Goal: Task Accomplishment & Management: Use online tool/utility

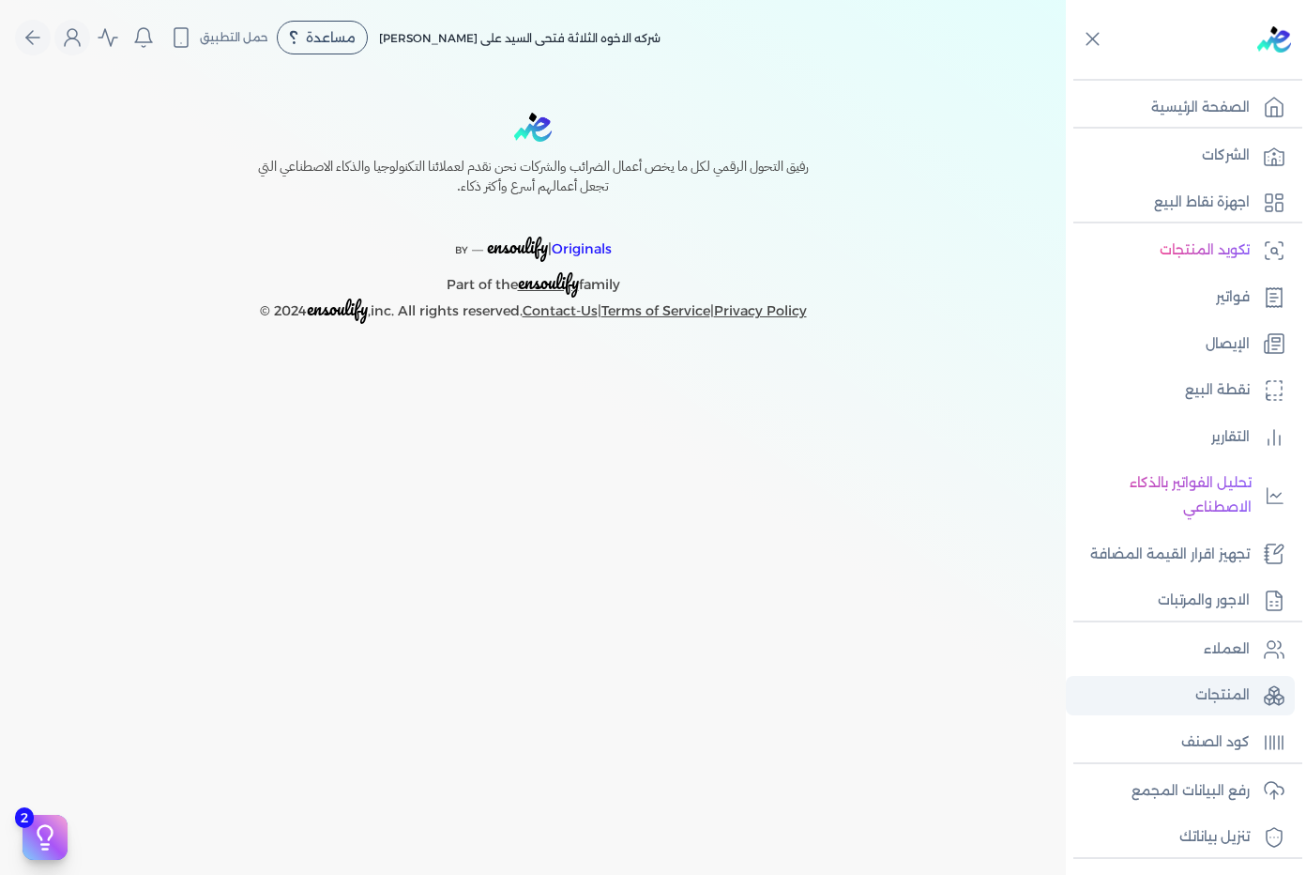
click at [1185, 687] on link "المنتجات" at bounding box center [1180, 695] width 229 height 39
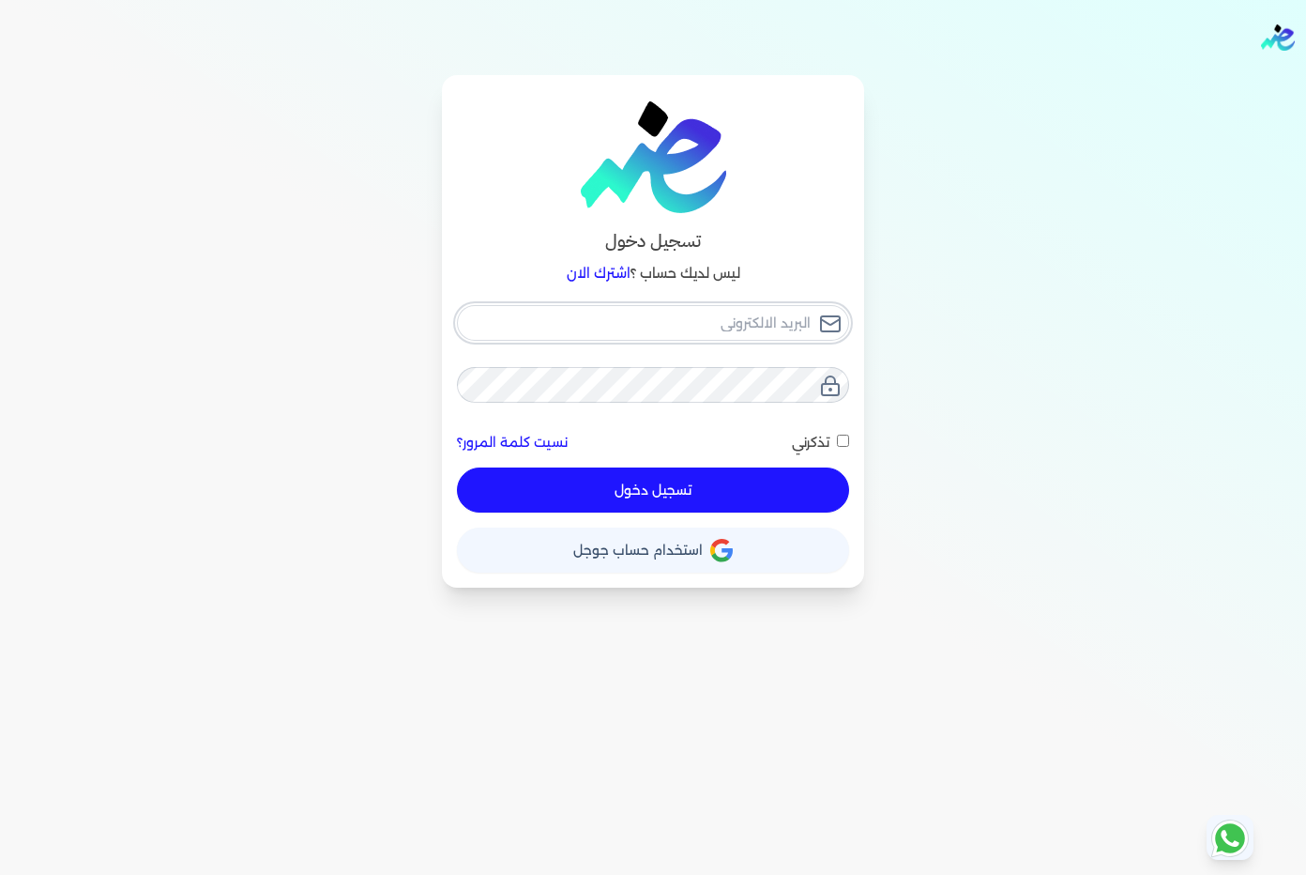
type input "[EMAIL_ADDRESS][DOMAIN_NAME]"
click at [713, 472] on button "تسجيل دخول" at bounding box center [653, 489] width 392 height 45
checkbox input "false"
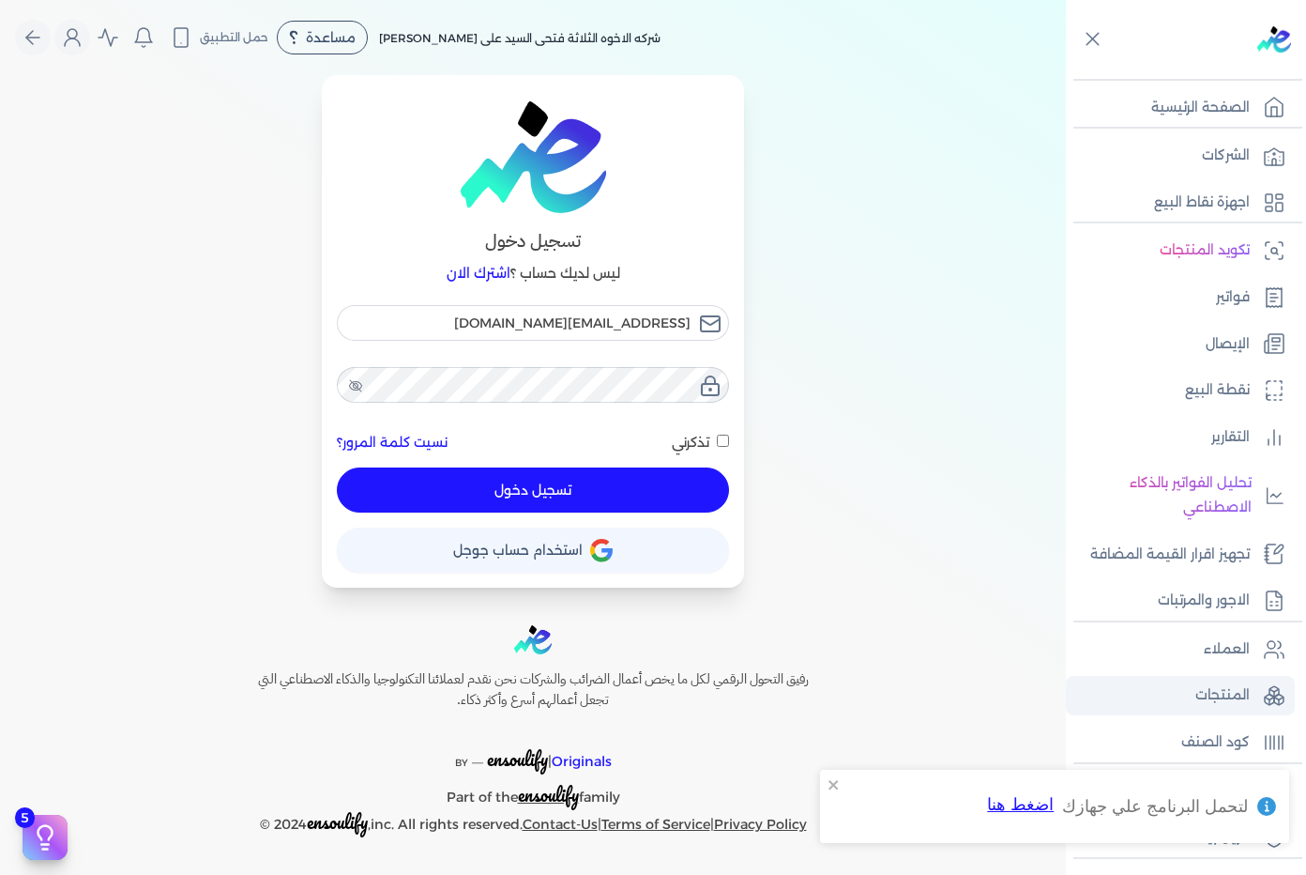
click at [1175, 683] on link "المنتجات" at bounding box center [1180, 695] width 229 height 39
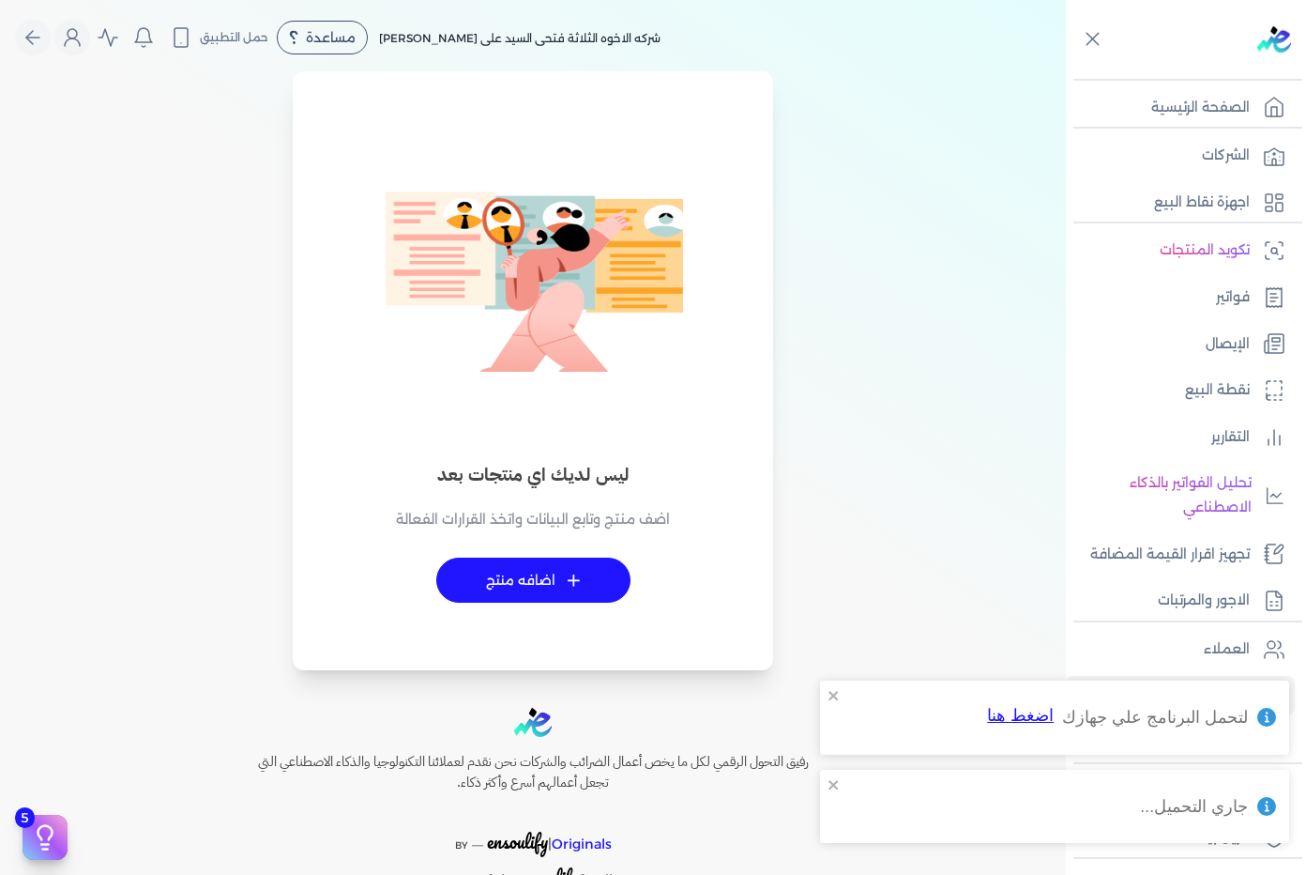
checkbox input "false"
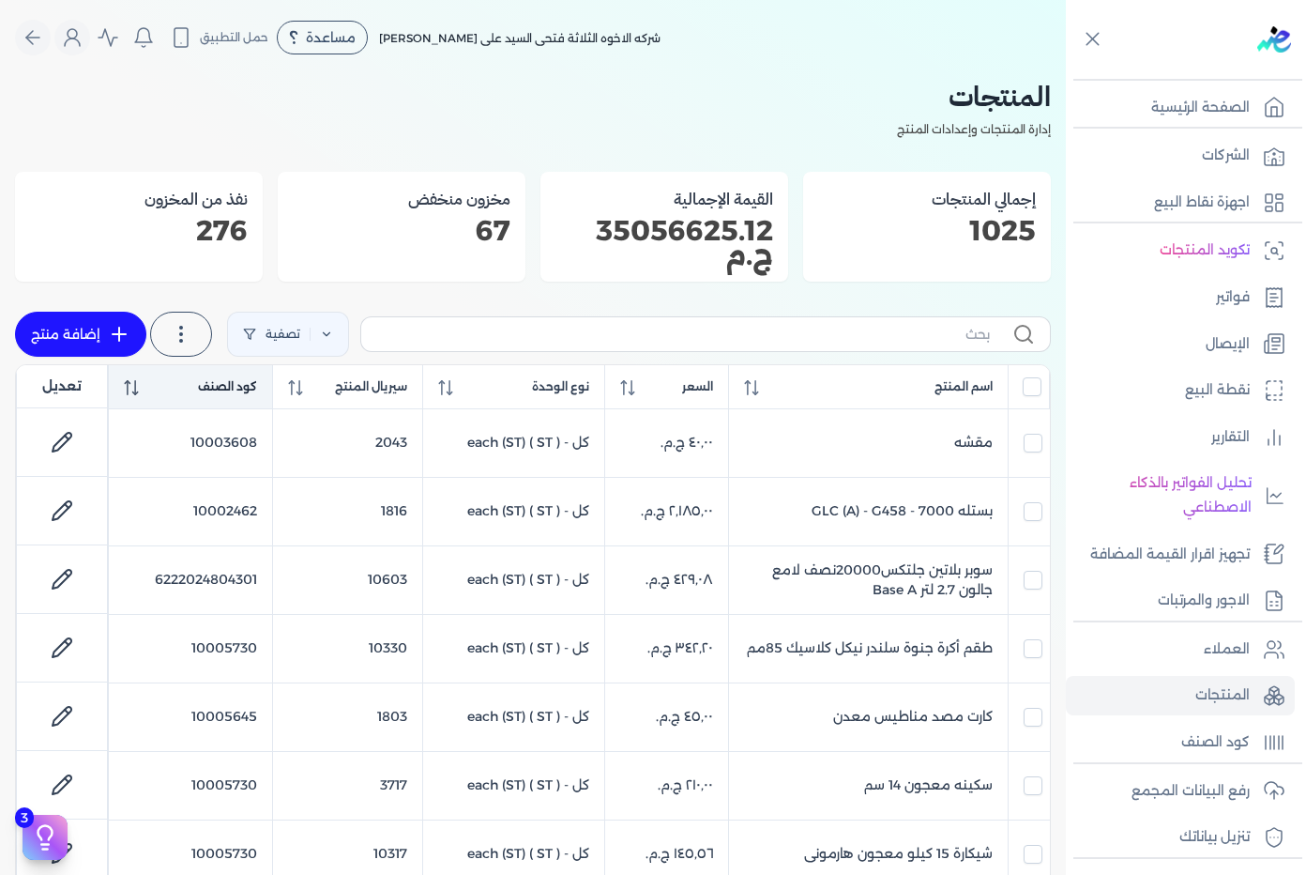
click at [233, 372] on th "كود الصنف" at bounding box center [190, 386] width 164 height 43
checkbox input "false"
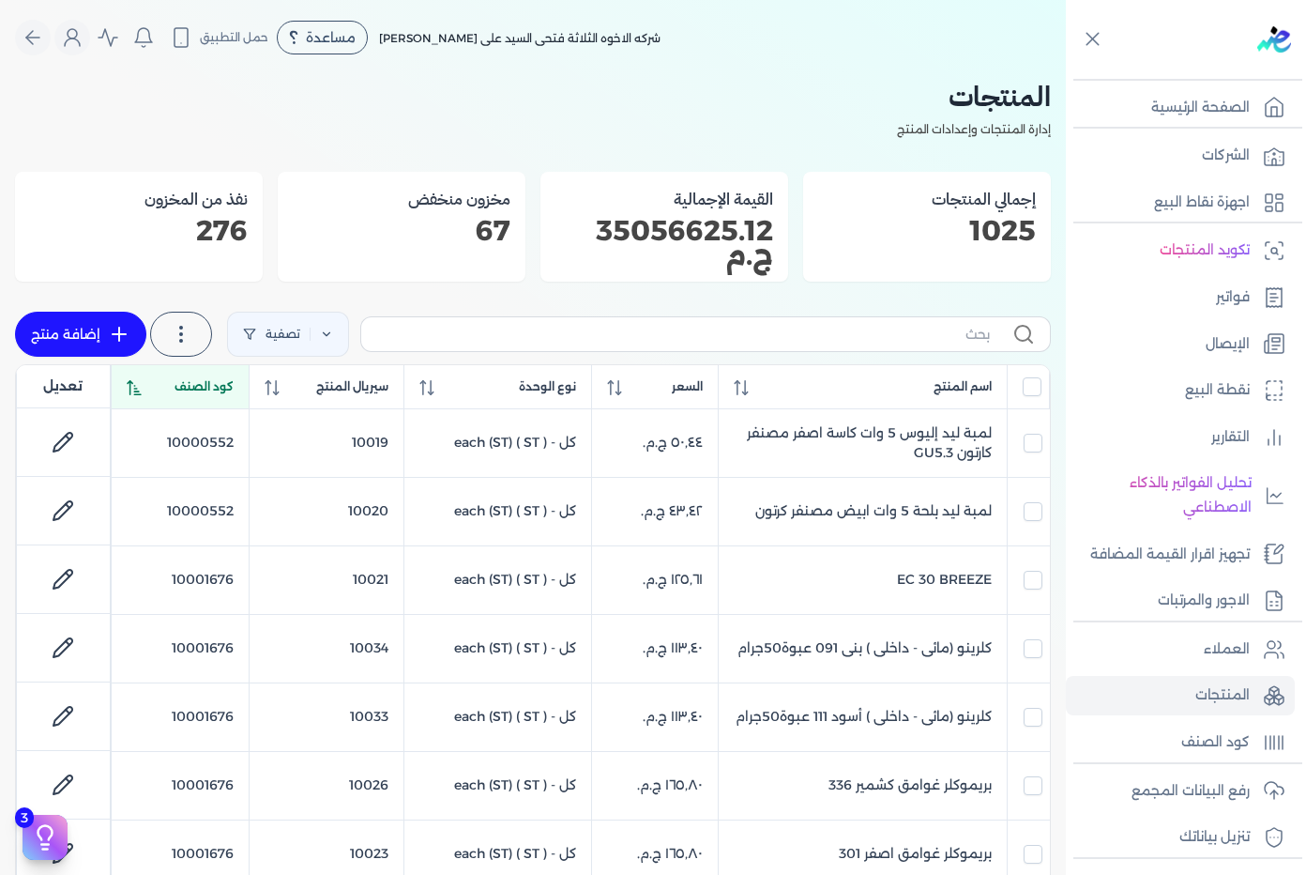
click at [215, 388] on span "كود الصنف" at bounding box center [204, 386] width 59 height 17
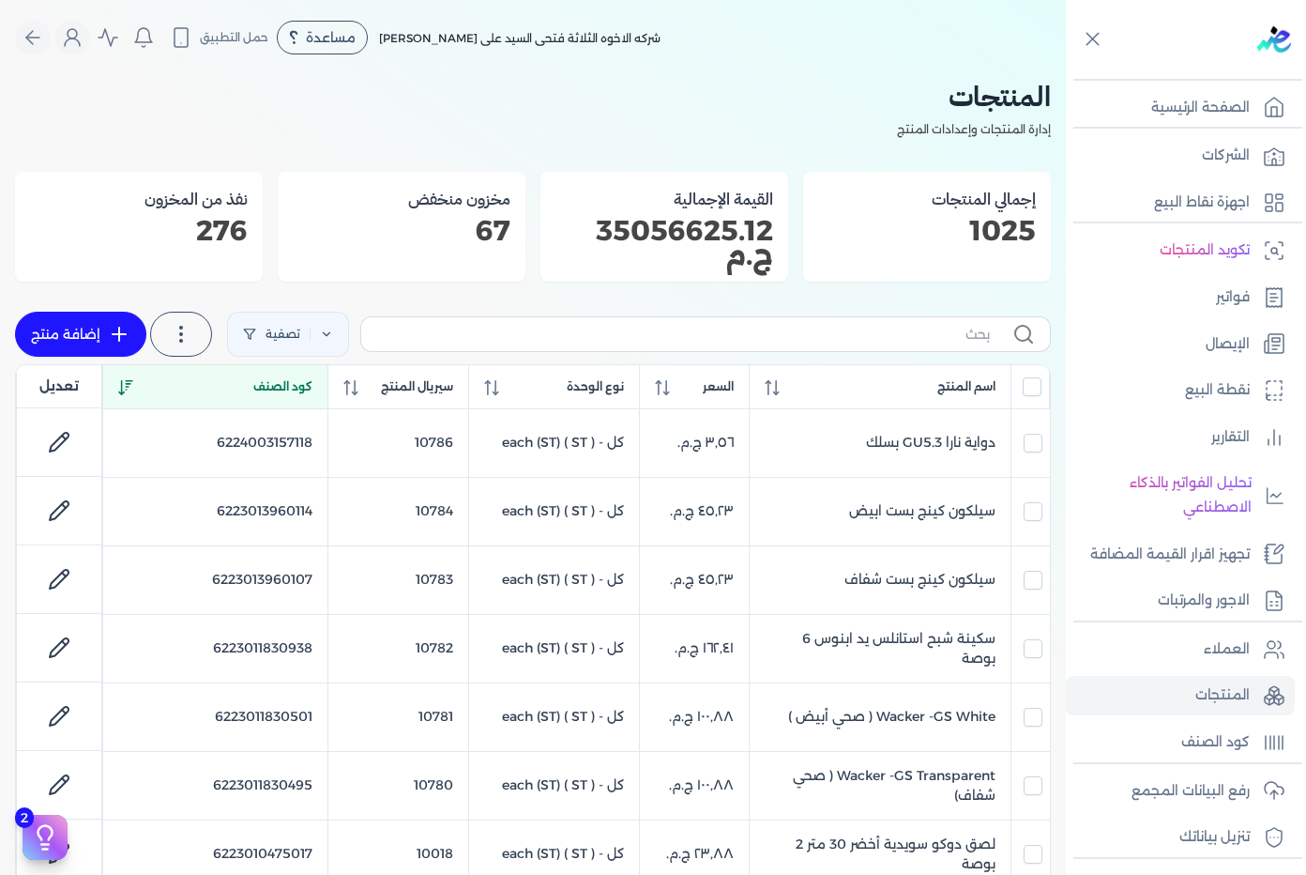
click at [253, 393] on span "كود الصنف" at bounding box center [282, 386] width 59 height 17
click at [248, 397] on th "كود الصنف" at bounding box center [215, 386] width 226 height 43
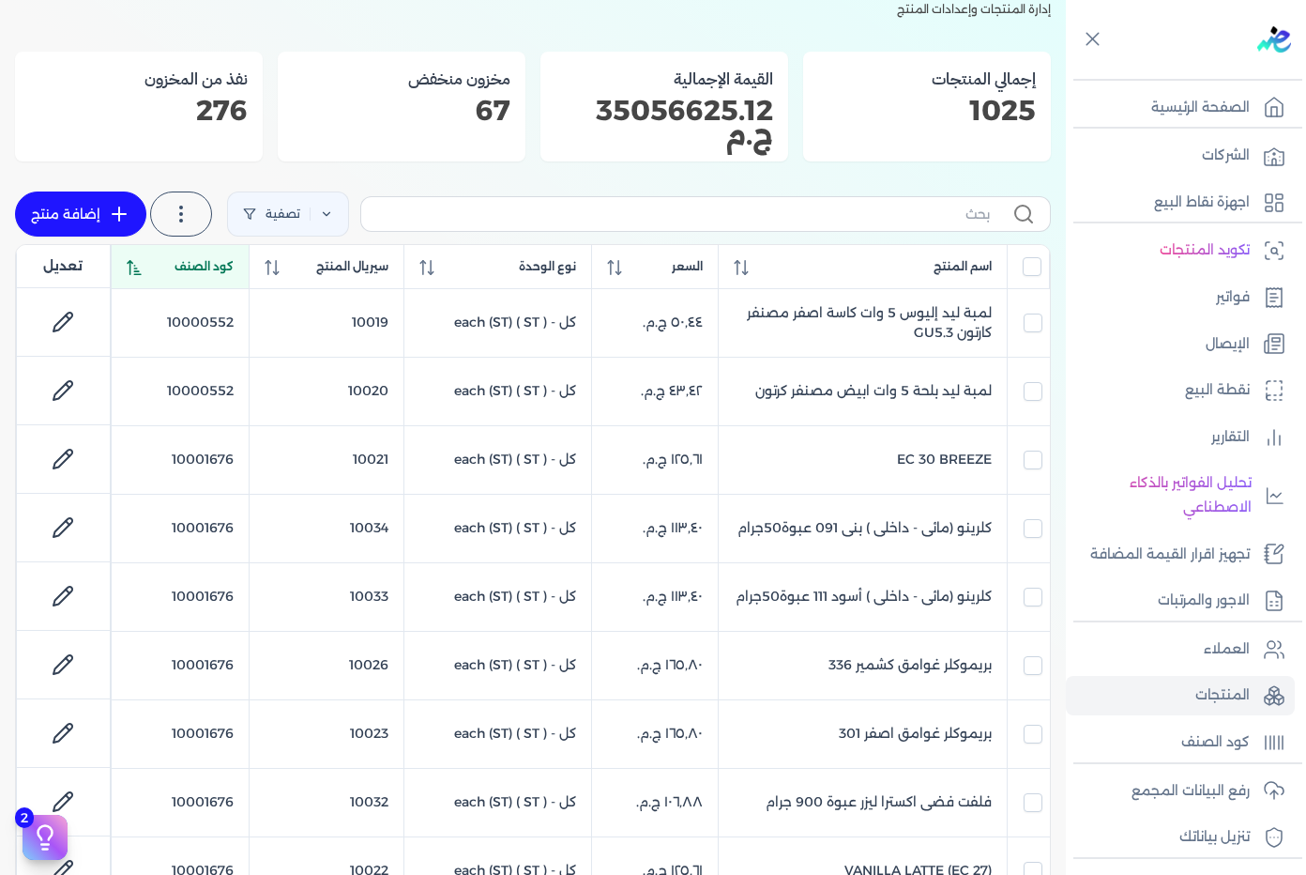
scroll to position [94, 0]
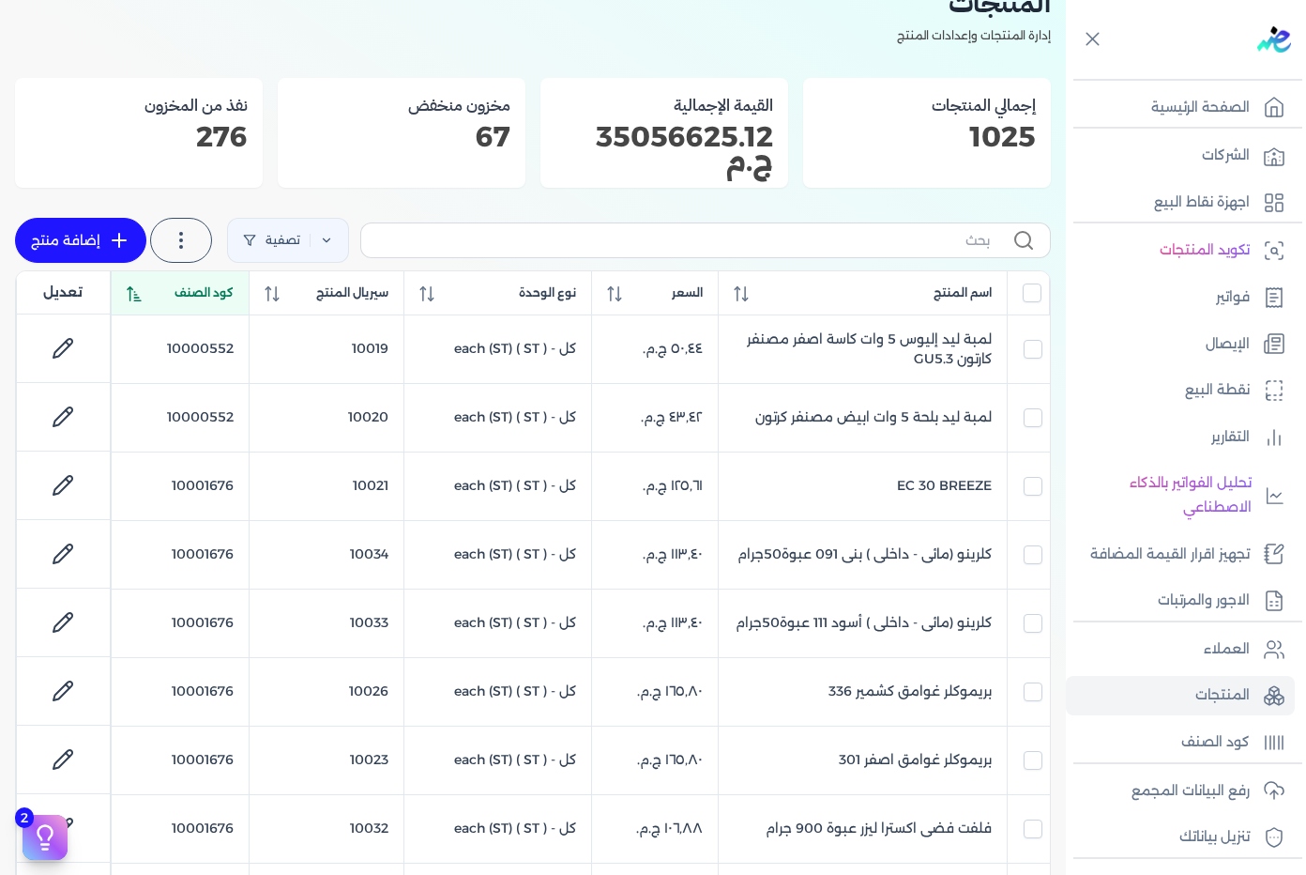
click at [208, 275] on th "كود الصنف" at bounding box center [180, 292] width 138 height 43
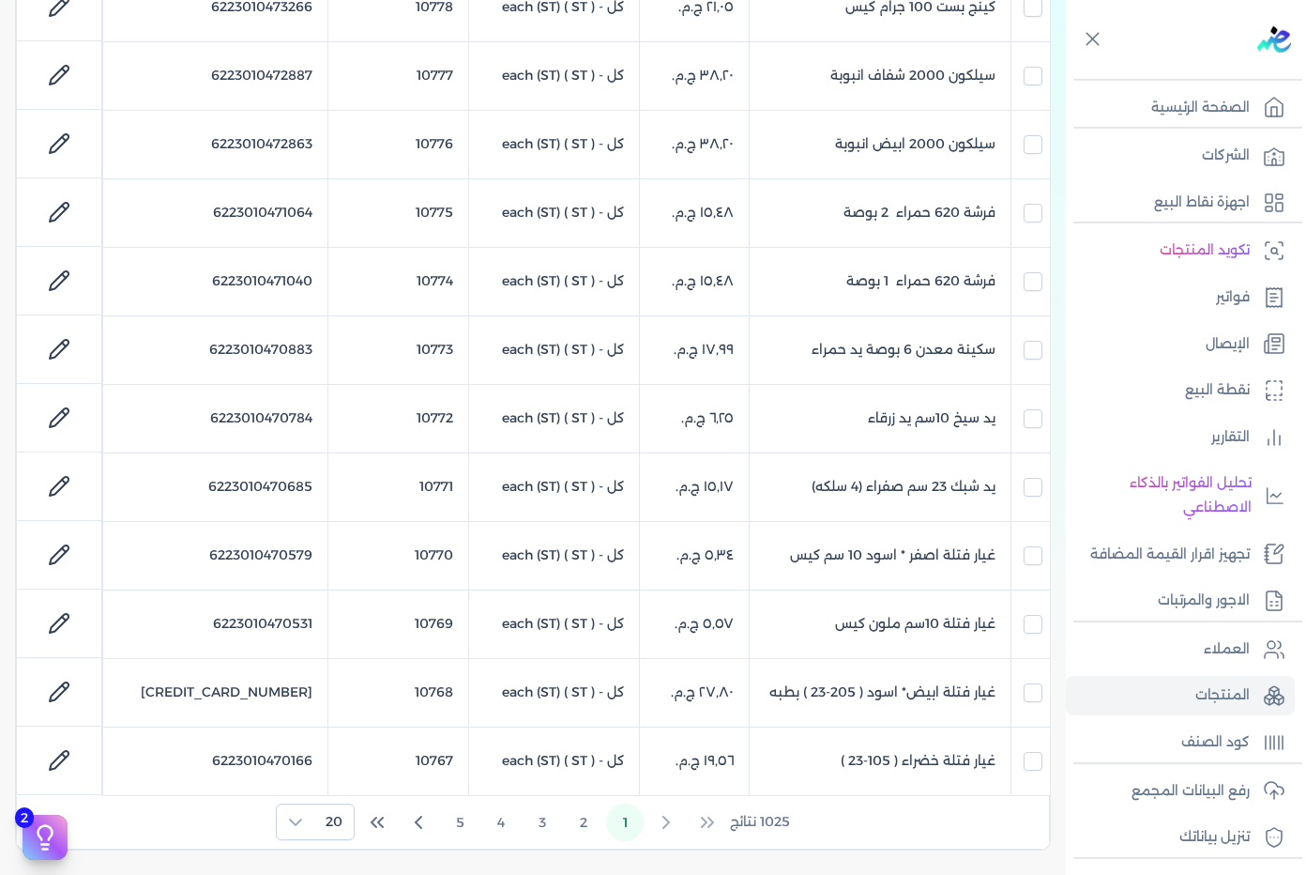
scroll to position [1032, 0]
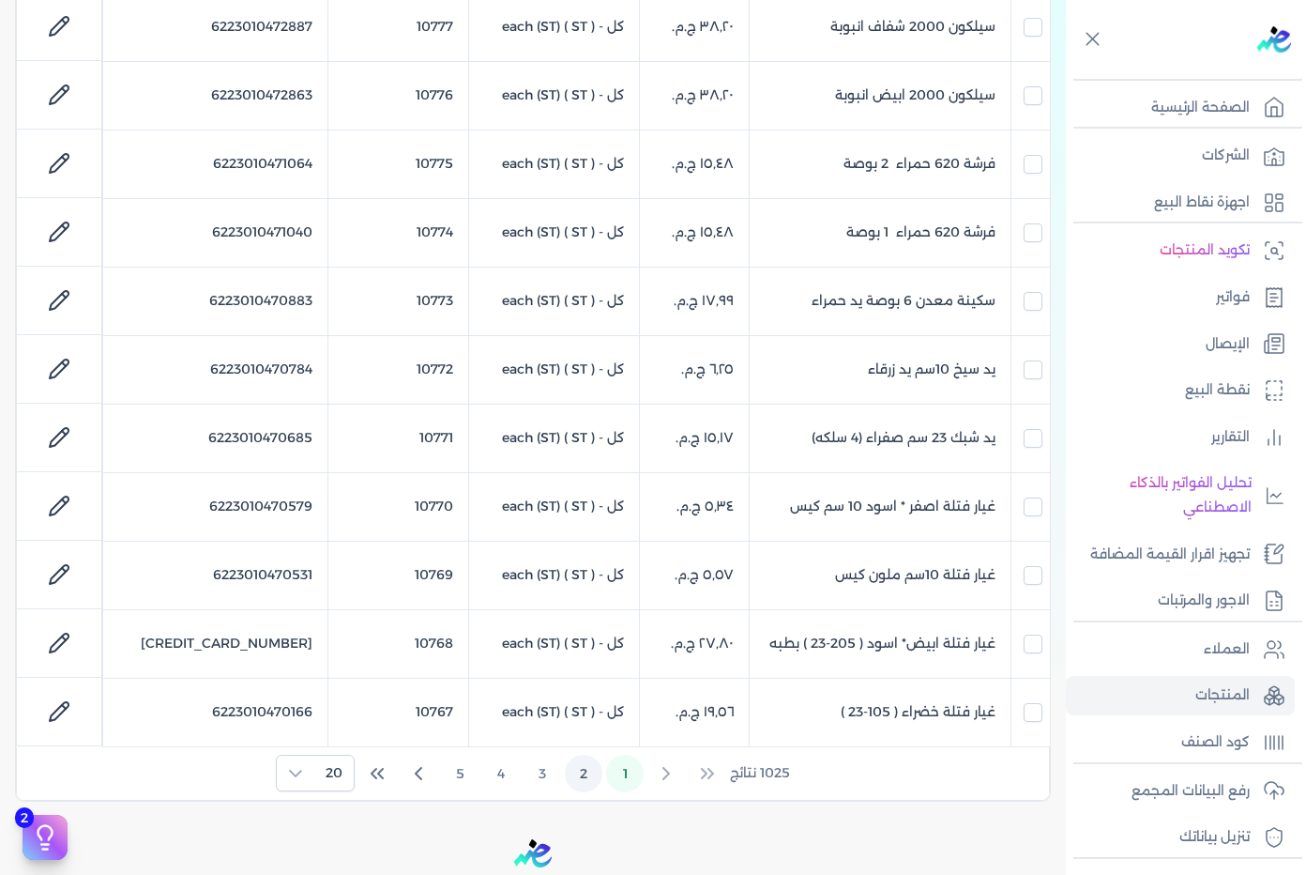
click at [582, 778] on button "2" at bounding box center [584, 773] width 38 height 38
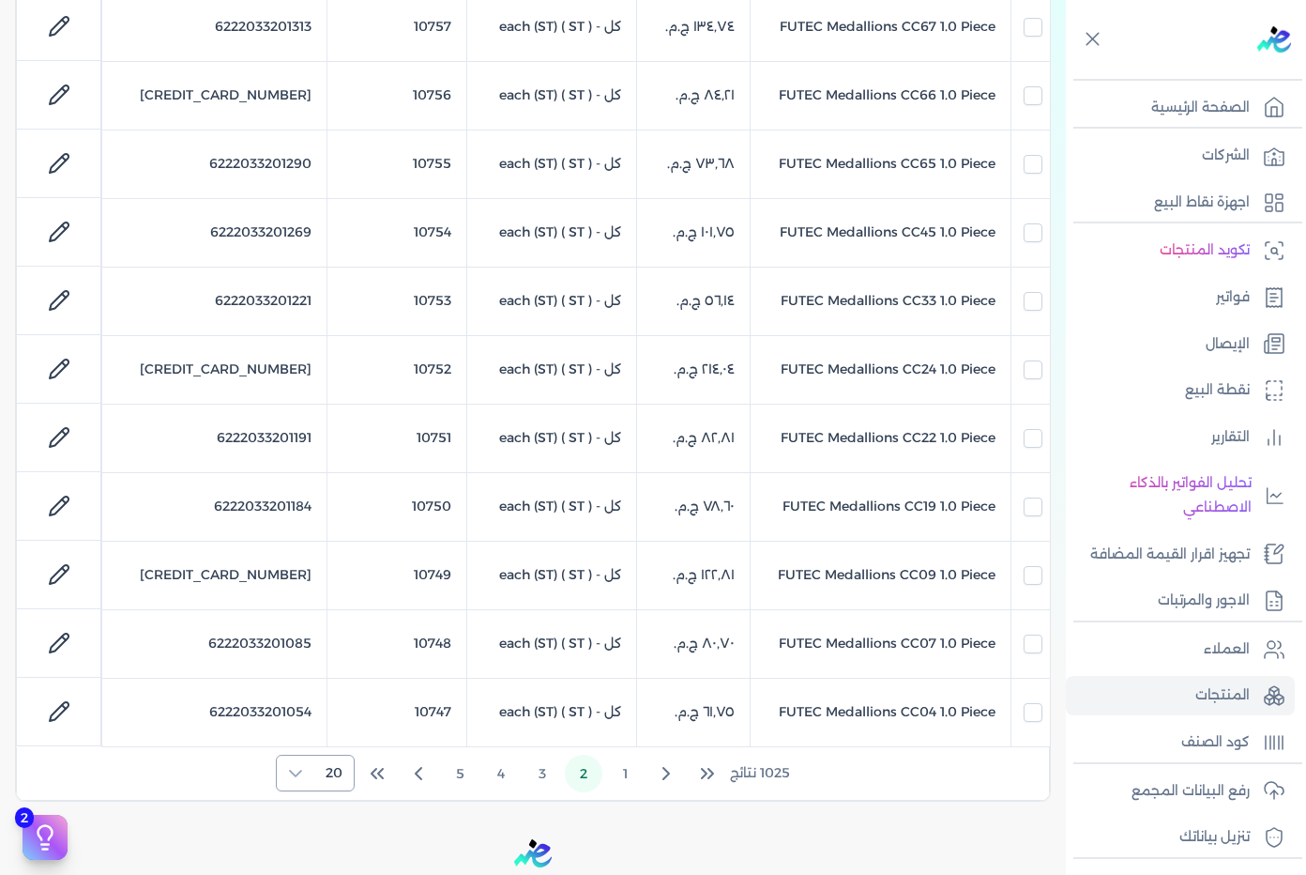
click at [334, 778] on span "20" at bounding box center [333, 772] width 39 height 35
click at [339, 739] on span "100" at bounding box center [329, 731] width 23 height 20
checkbox input "false"
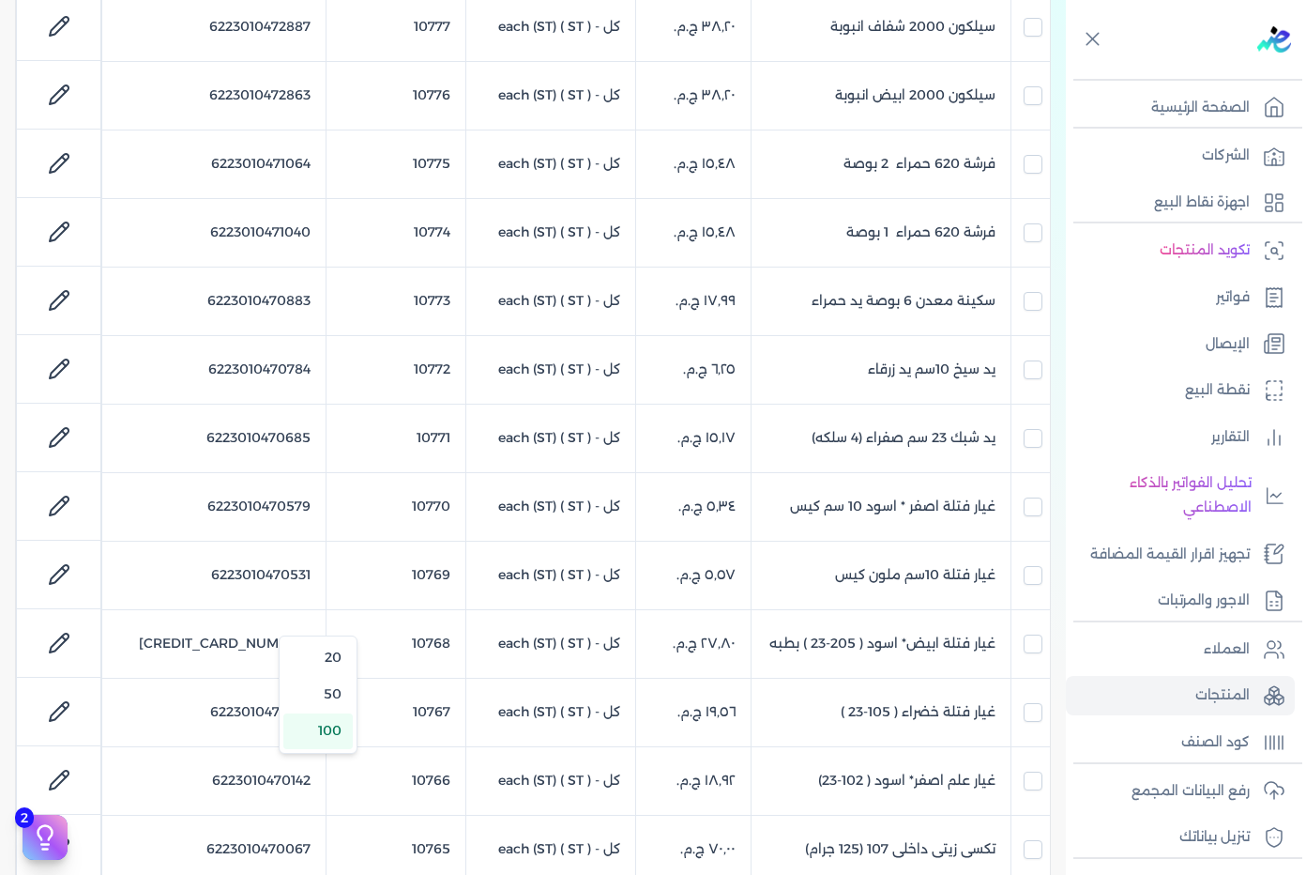
scroll to position [6724, 0]
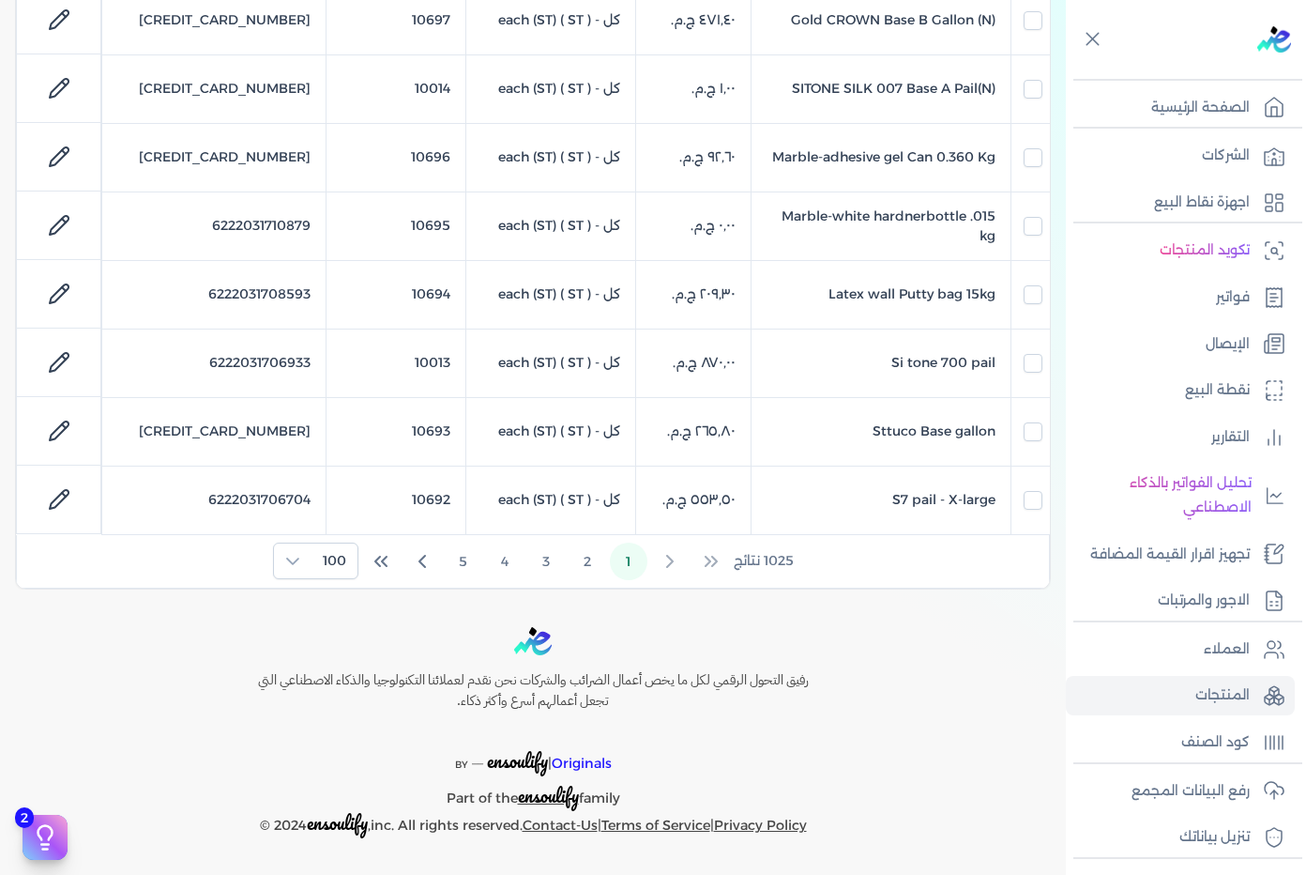
click at [193, 681] on div "رفيق التحول الرقمي لكل ما يخص أعمال الضرائب والشركات نحن نقدم لعملائنا التكنولو…" at bounding box center [533, 732] width 1066 height 211
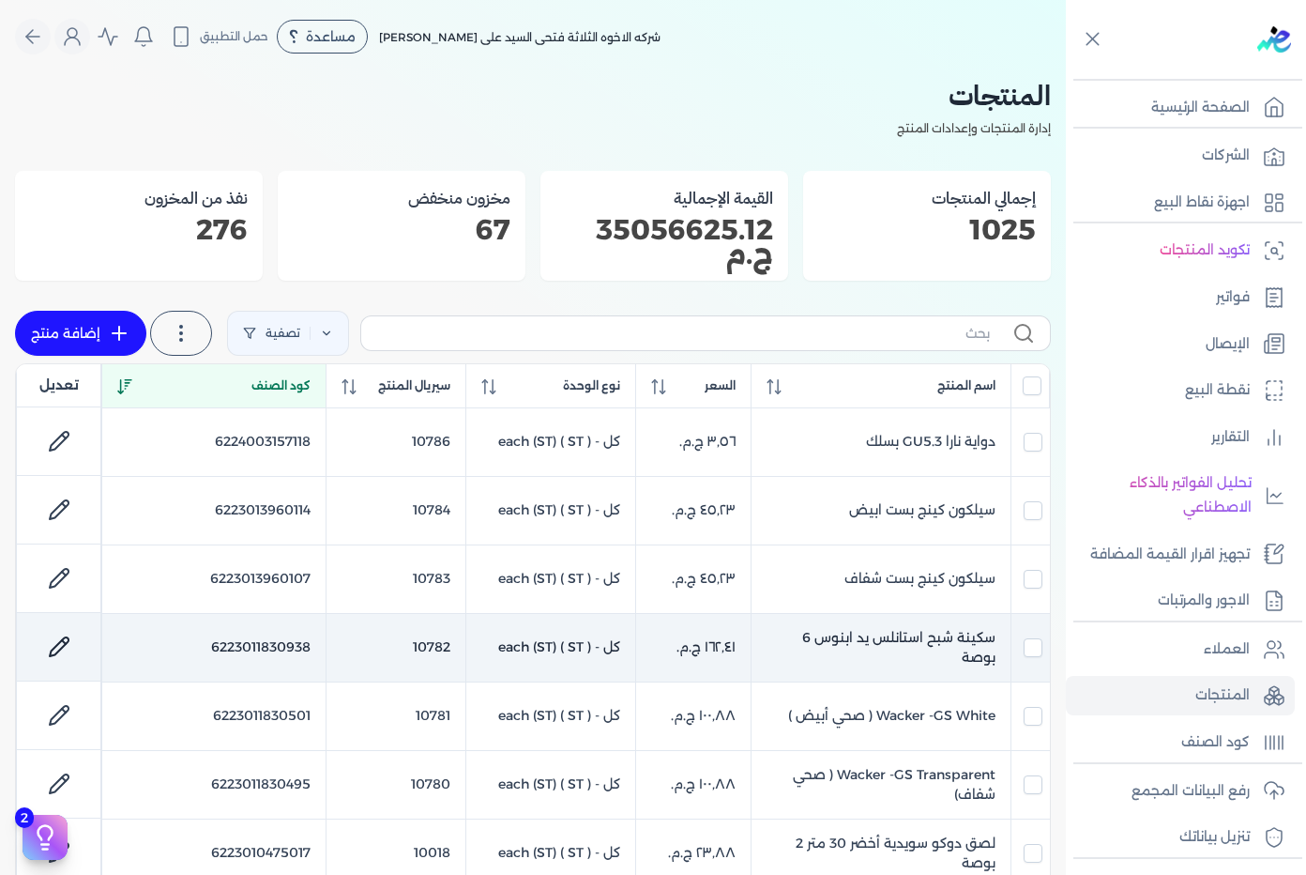
scroll to position [0, 0]
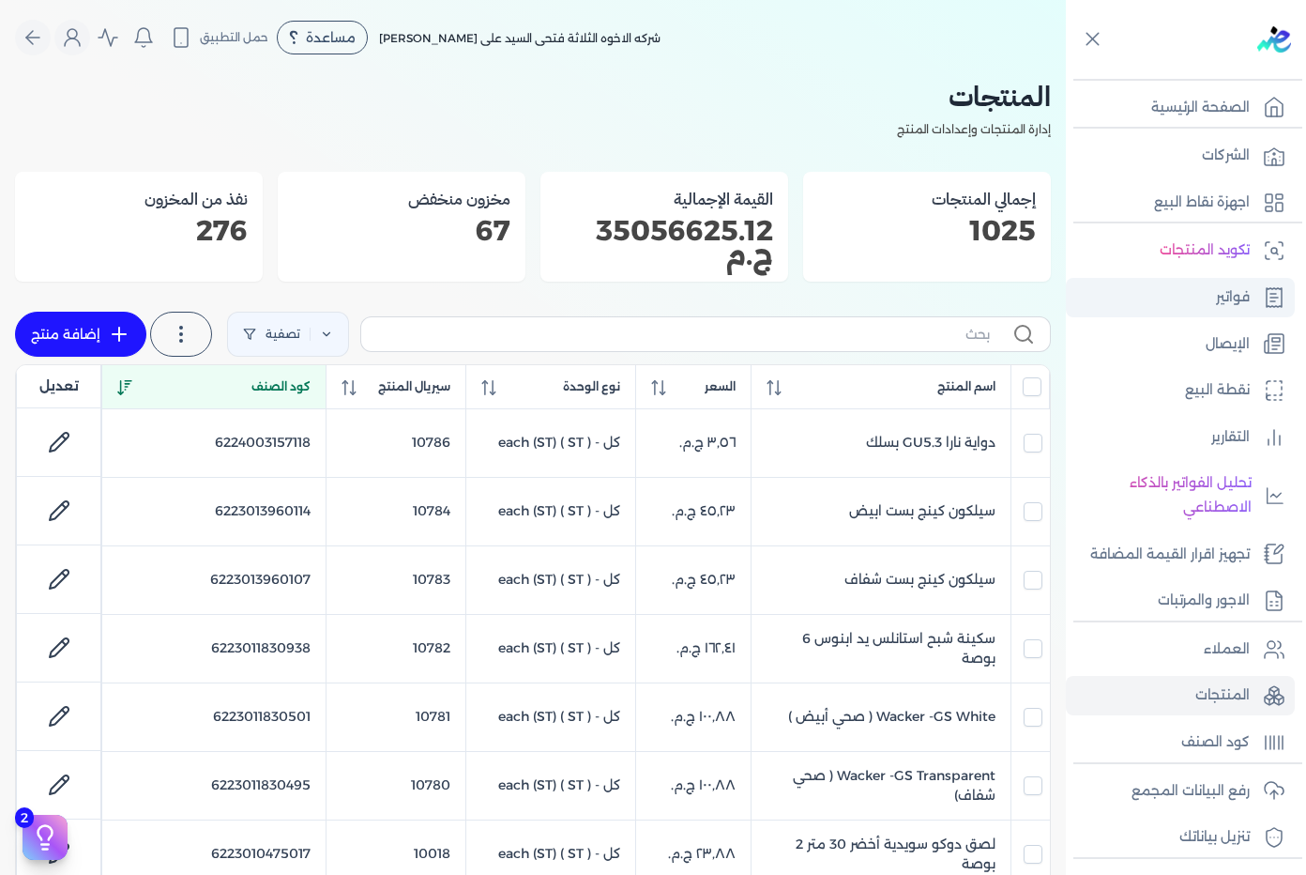
click at [1243, 297] on p "فواتير" at bounding box center [1233, 297] width 34 height 24
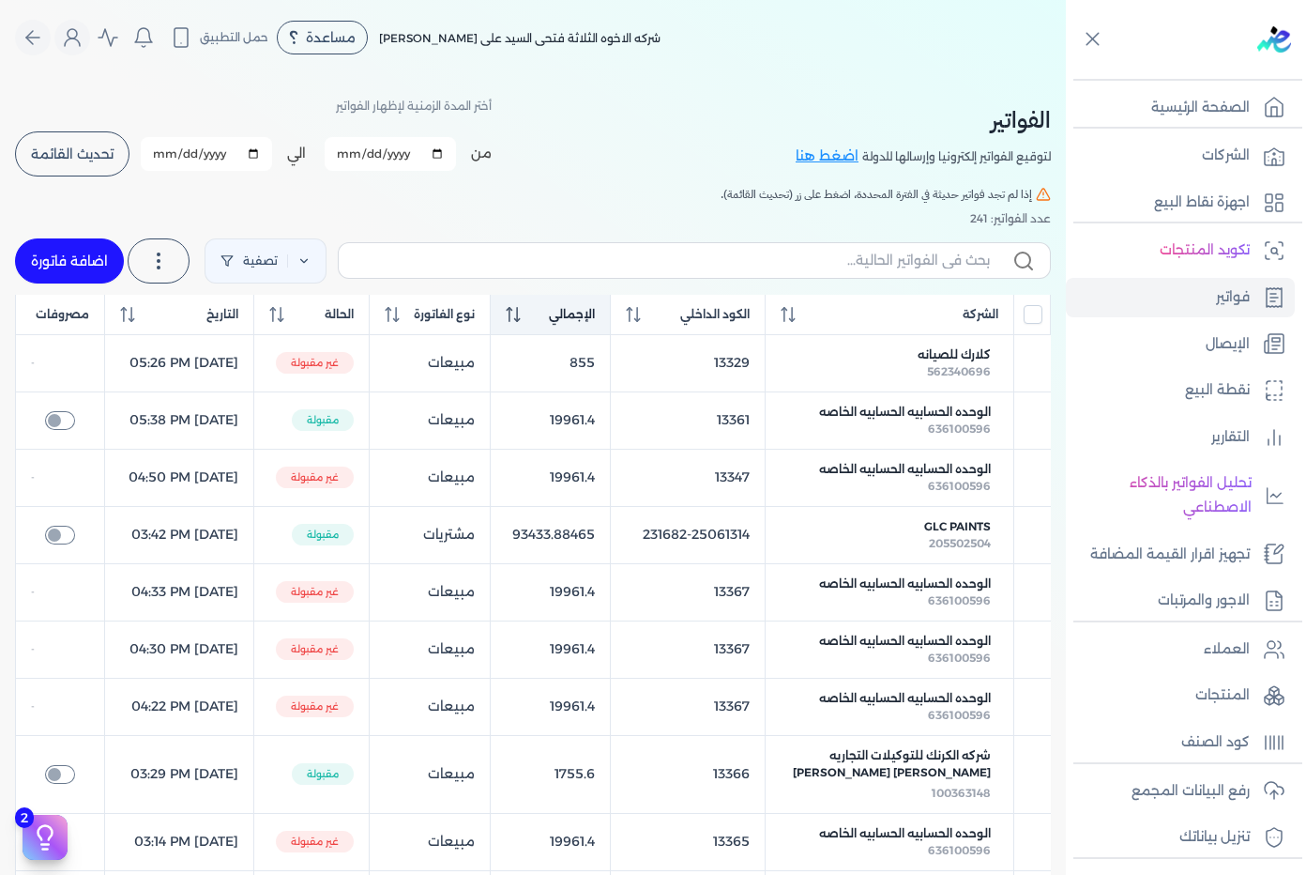
scroll to position [94, 0]
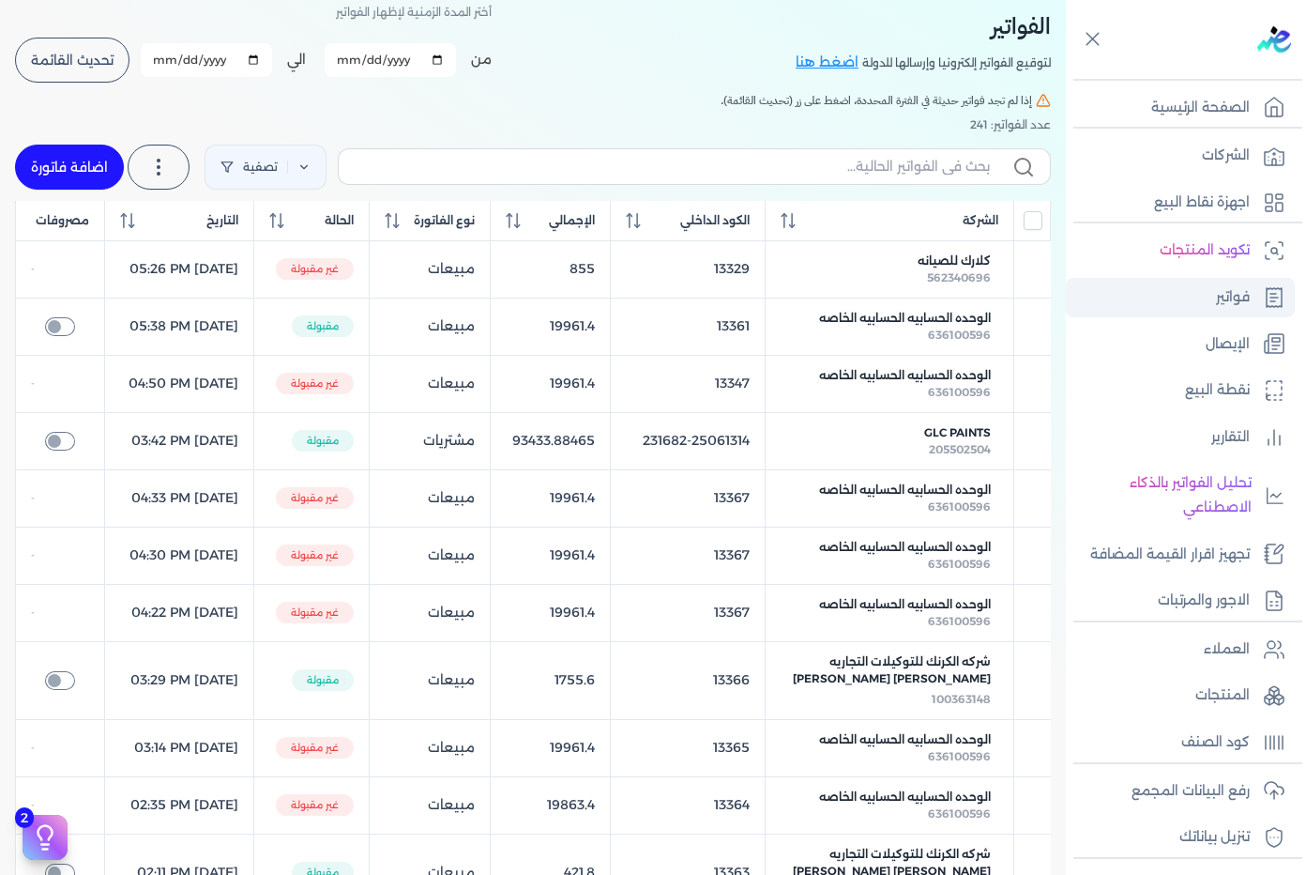
click at [1222, 303] on p "فواتير" at bounding box center [1233, 297] width 34 height 24
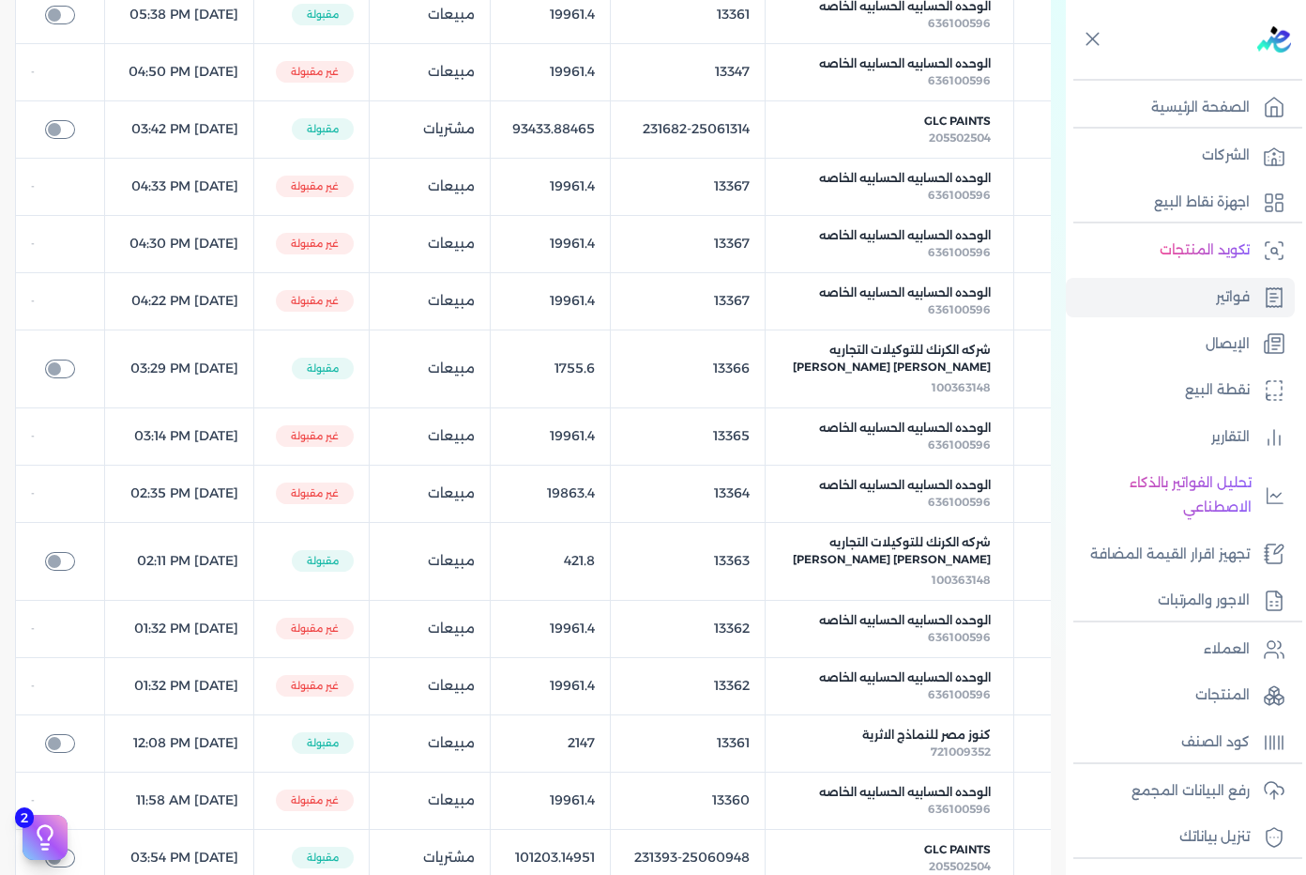
scroll to position [469, 0]
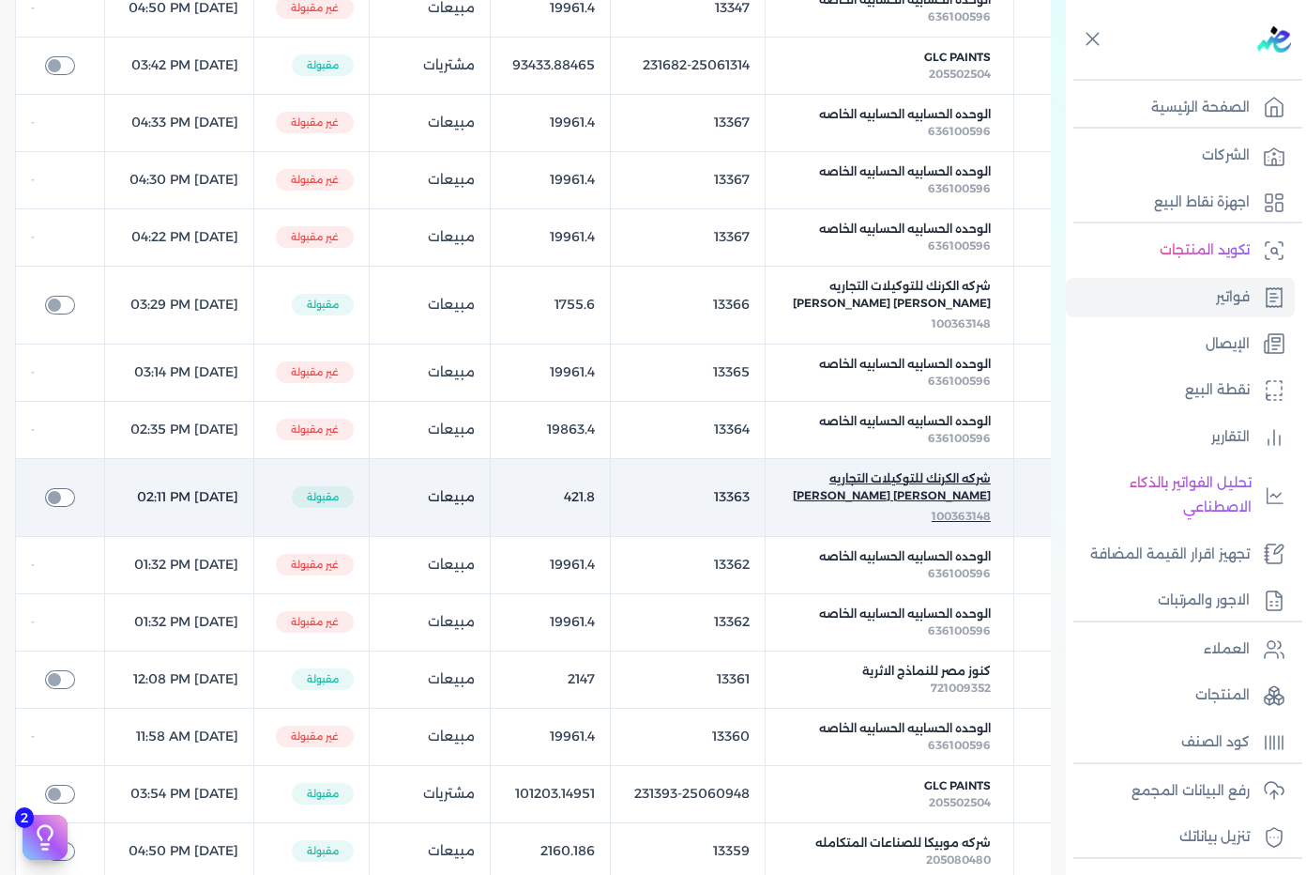
click at [926, 504] on span "شركه الكرنك للتوكيلات التجاريه [PERSON_NAME] [PERSON_NAME]" at bounding box center [889, 487] width 203 height 34
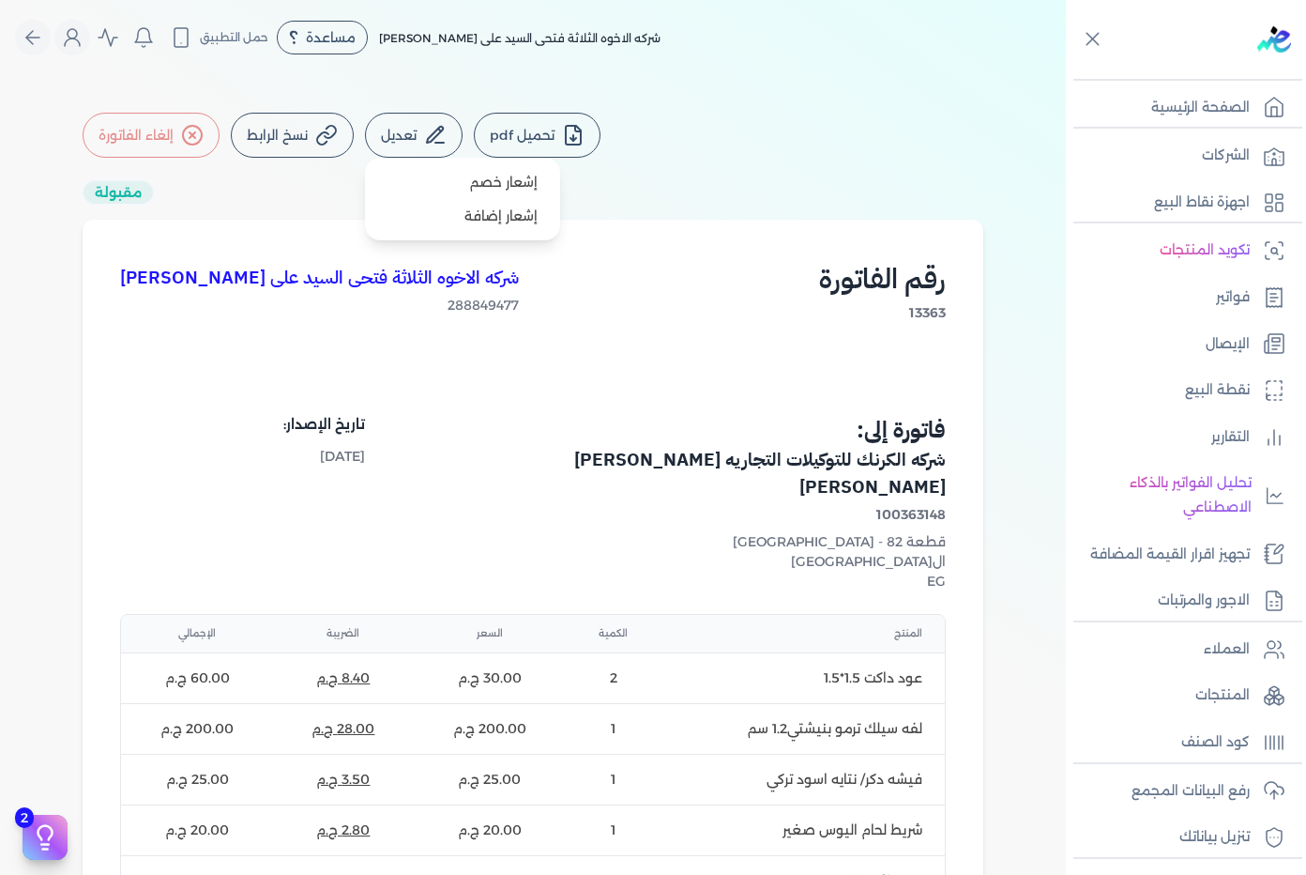
click at [426, 144] on button "تعديل" at bounding box center [414, 135] width 98 height 45
click at [466, 180] on link "إشعار خصم" at bounding box center [463, 182] width 180 height 34
select select "EGP"
select select "B"
select select "EGS"
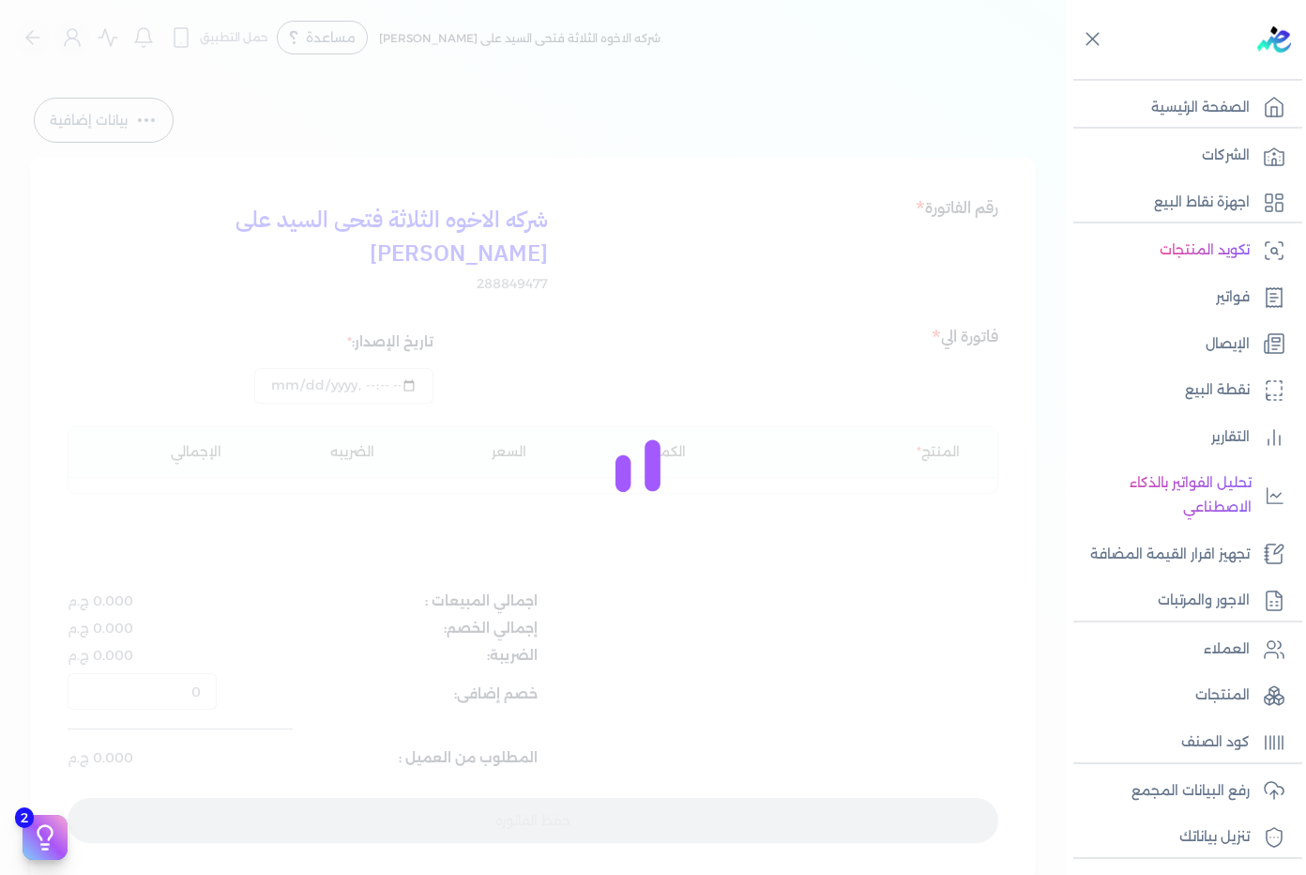
type input "[DATE]T14:11:16"
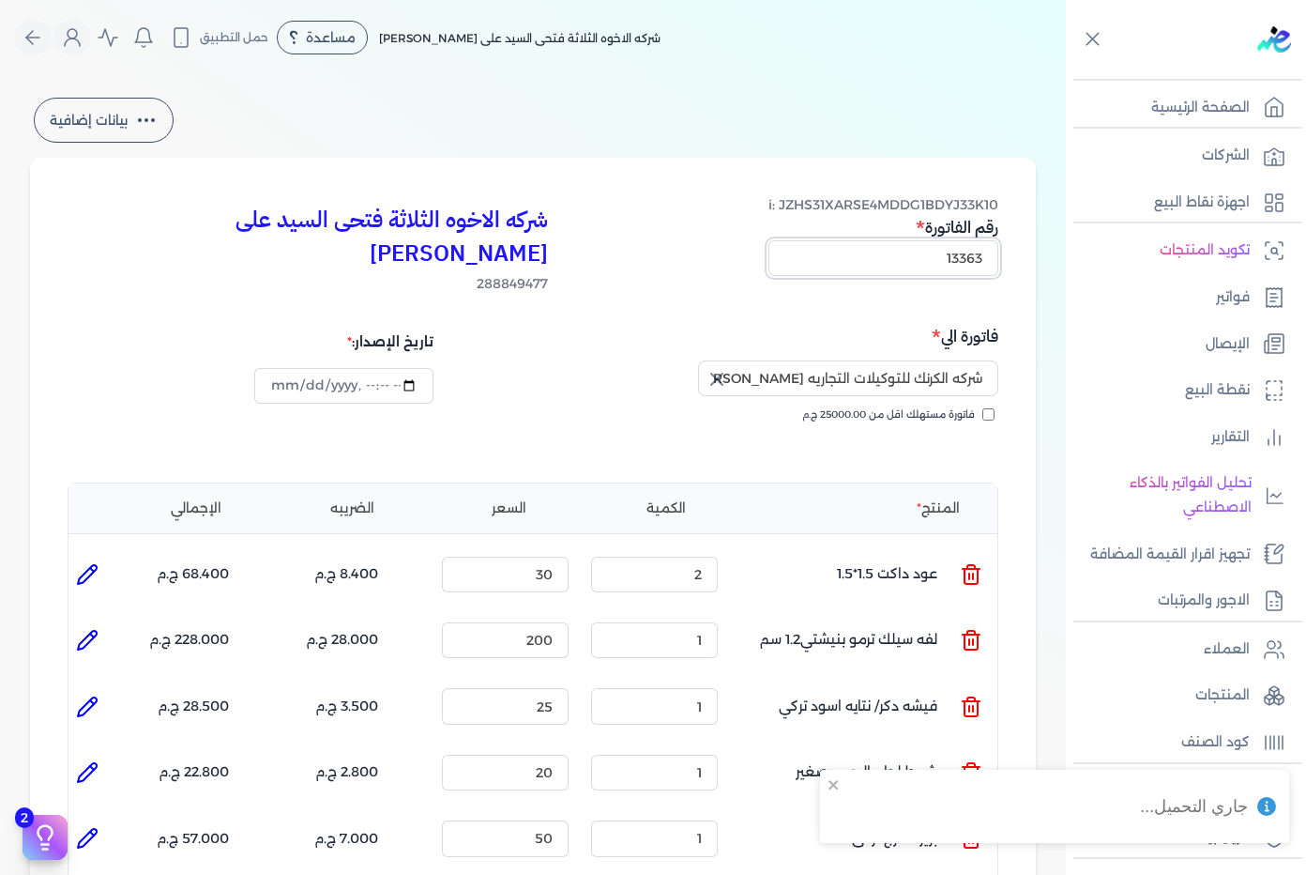
drag, startPoint x: 974, startPoint y: 263, endPoint x: 998, endPoint y: 269, distance: 25.3
click at [998, 269] on div "شركه الاخوه الثلاثة فتحى السيد على [PERSON_NAME] 288849477 i: JZHS31XARSE4MDDG1…" at bounding box center [533, 768] width 1006 height 1220
click at [51, 43] on button "Global" at bounding box center [33, 38] width 36 height 36
